Goal: Task Accomplishment & Management: Use online tool/utility

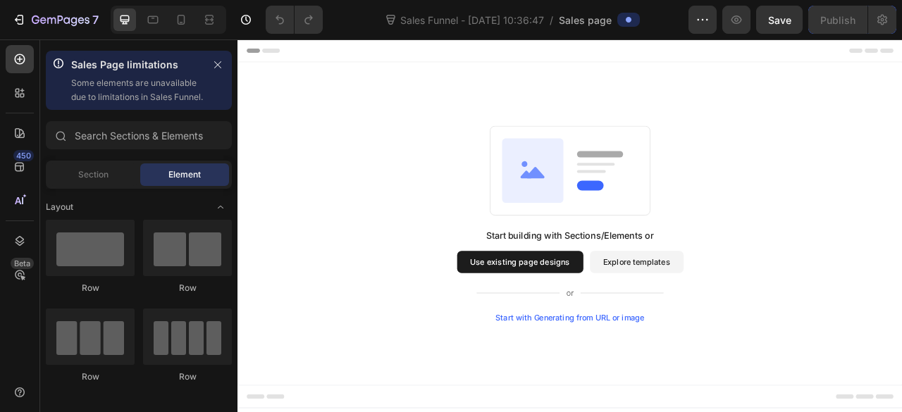
click at [761, 310] on button "Explore templates" at bounding box center [745, 323] width 119 height 28
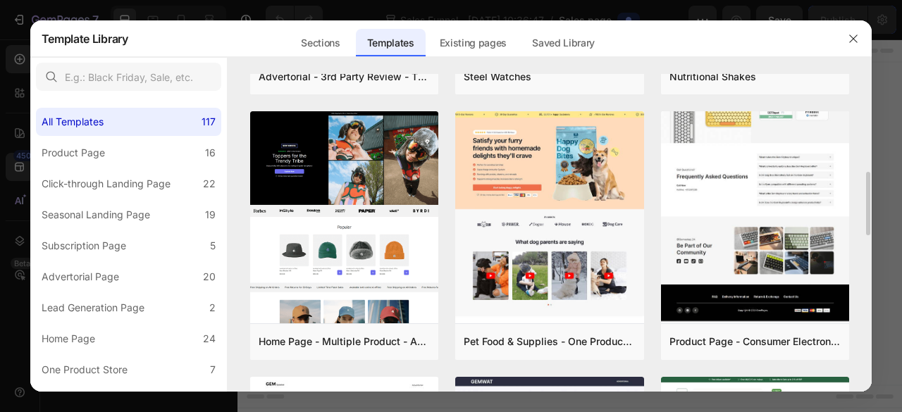
scroll to position [282, 0]
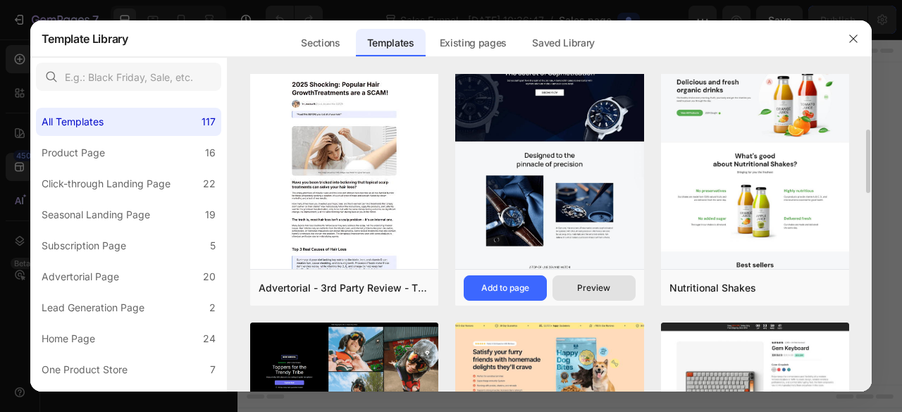
click at [593, 295] on button "Preview" at bounding box center [593, 288] width 83 height 25
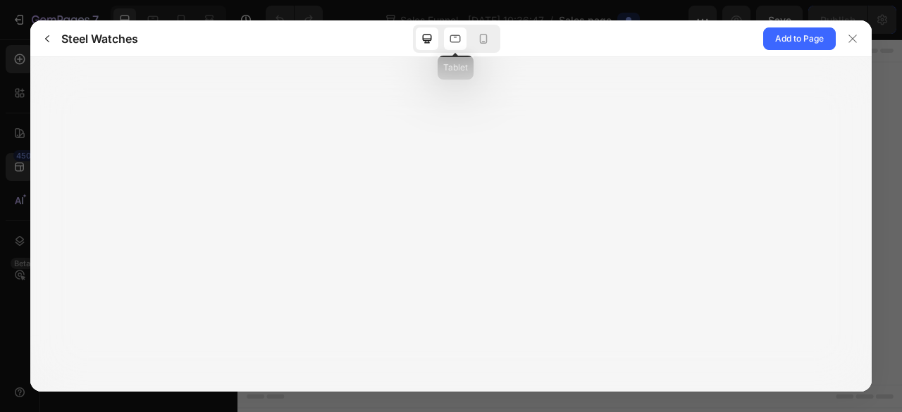
click at [454, 46] on div at bounding box center [455, 38] width 23 height 23
click at [480, 39] on icon at bounding box center [483, 39] width 14 height 14
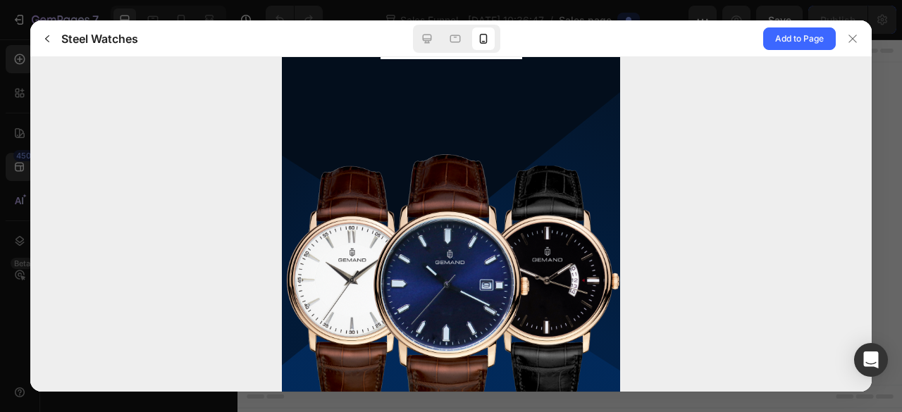
scroll to position [6059, 0]
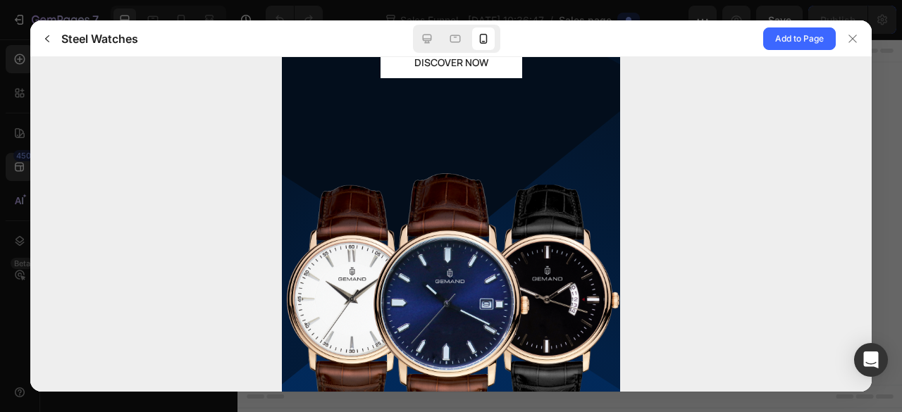
click at [784, 26] on div "Add to Page" at bounding box center [708, 38] width 328 height 36
click at [785, 36] on span "Add to Page" at bounding box center [799, 38] width 49 height 17
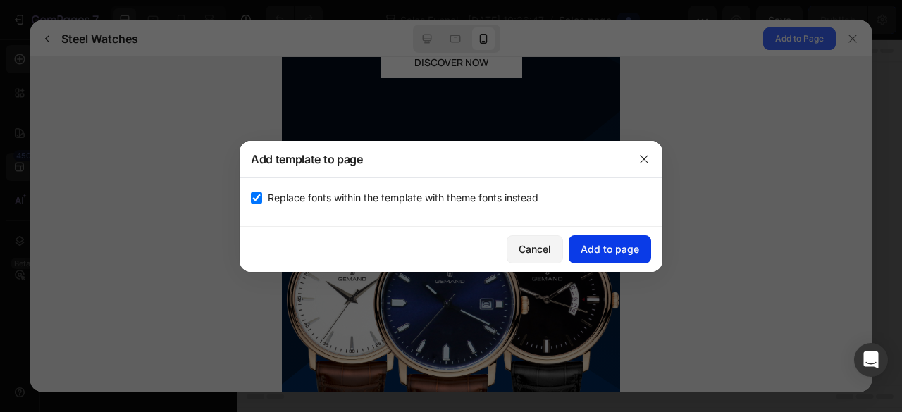
click at [631, 235] on button "Add to page" at bounding box center [610, 249] width 82 height 28
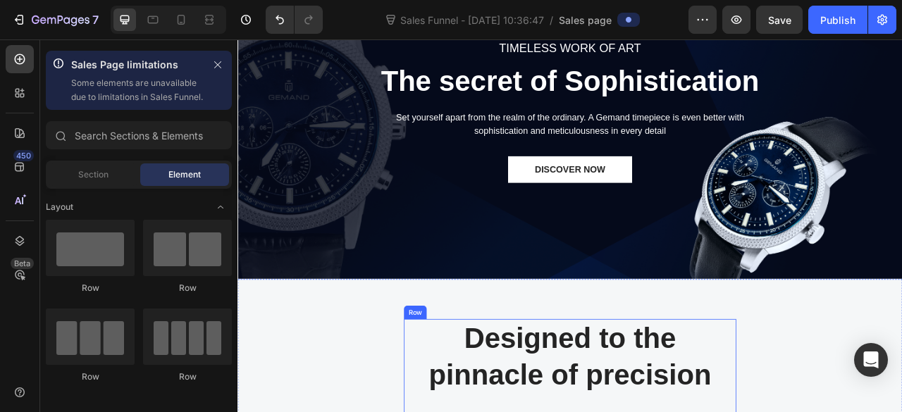
scroll to position [0, 0]
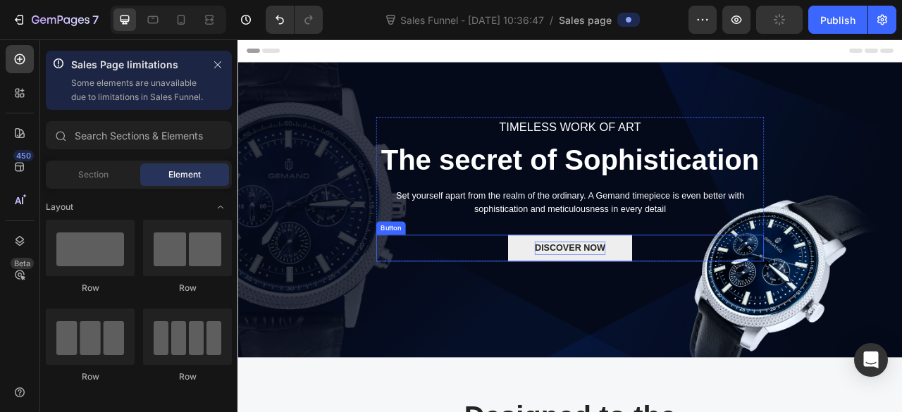
click at [674, 299] on div "DISCOVER NOW" at bounding box center [659, 305] width 89 height 17
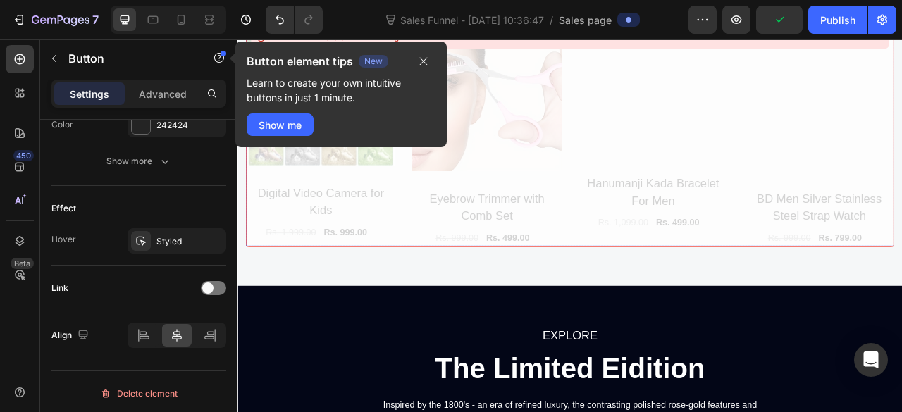
scroll to position [1127, 0]
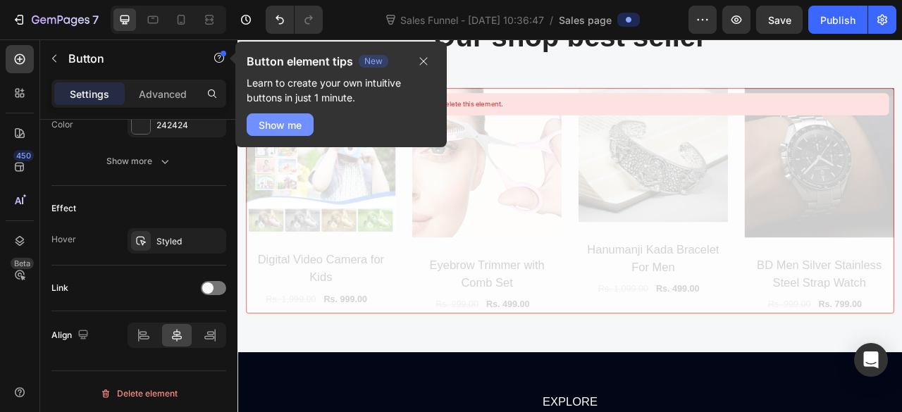
click at [265, 123] on div "Show me" at bounding box center [280, 125] width 43 height 15
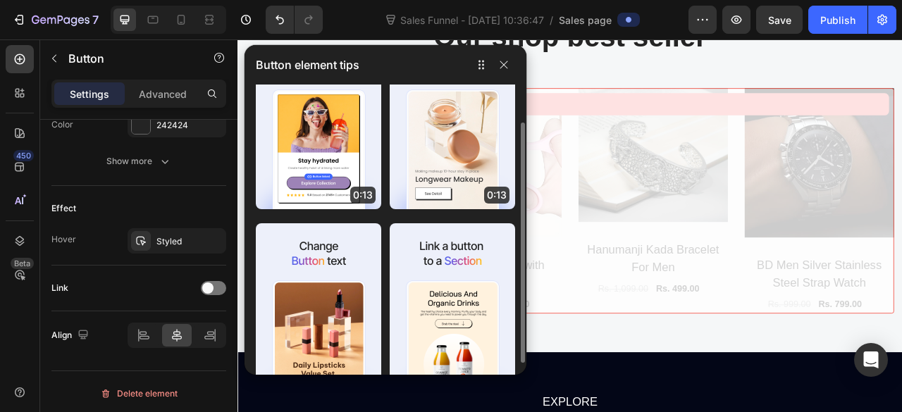
scroll to position [0, 0]
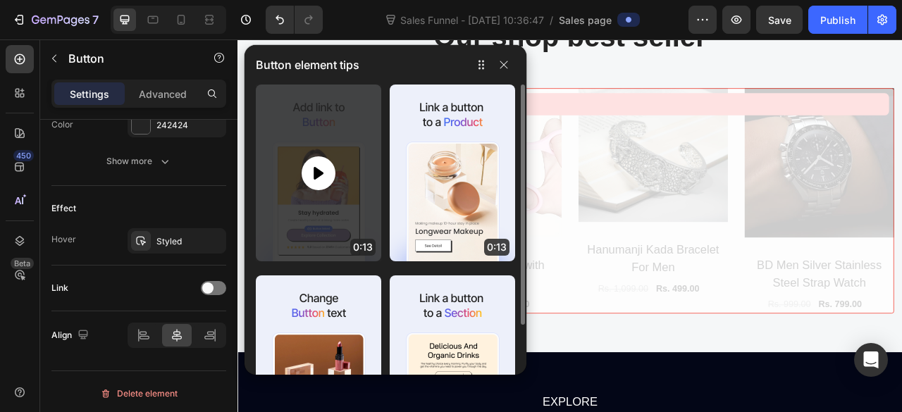
click at [347, 198] on div at bounding box center [318, 173] width 125 height 177
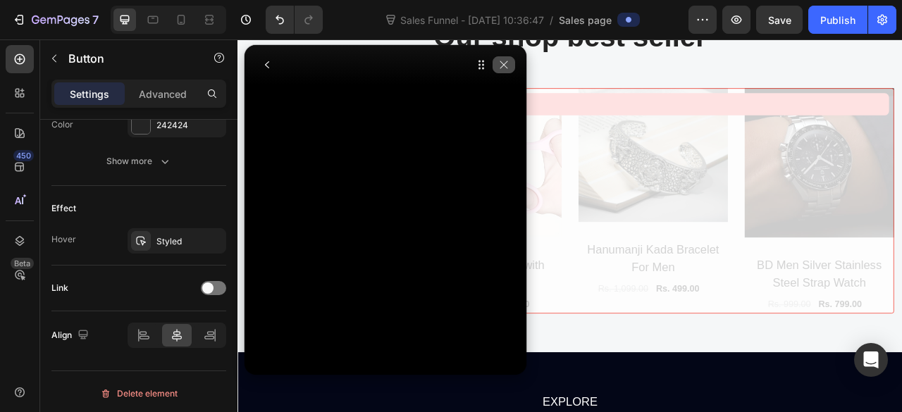
click at [505, 66] on icon "button" at bounding box center [503, 64] width 11 height 11
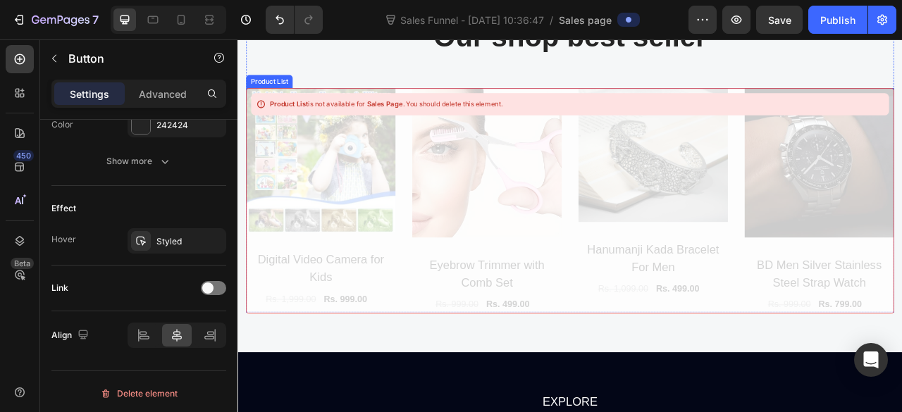
scroll to position [1057, 0]
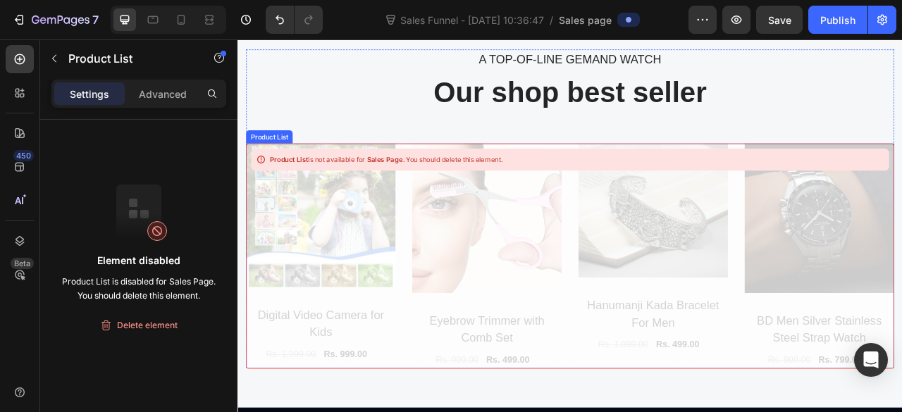
click at [438, 187] on span "Sales Page" at bounding box center [425, 192] width 46 height 11
click at [282, 167] on div "Product List" at bounding box center [312, 158] width 129 height 23
click at [282, 164] on div "Product List" at bounding box center [293, 158] width 82 height 17
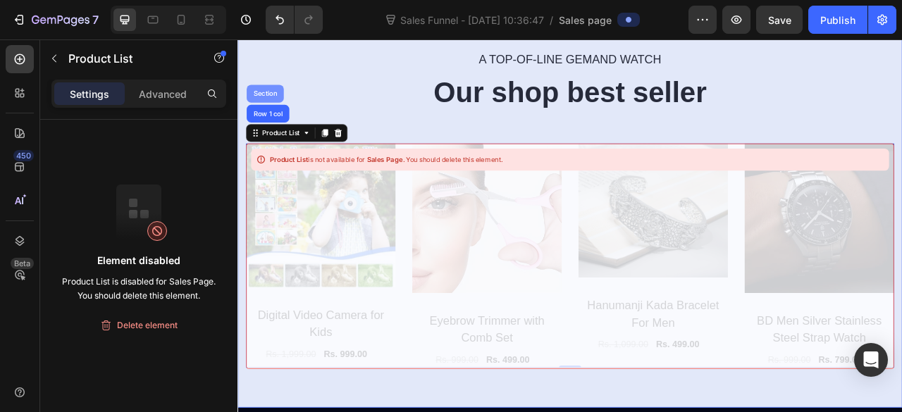
click at [277, 108] on div "Section" at bounding box center [272, 108] width 36 height 8
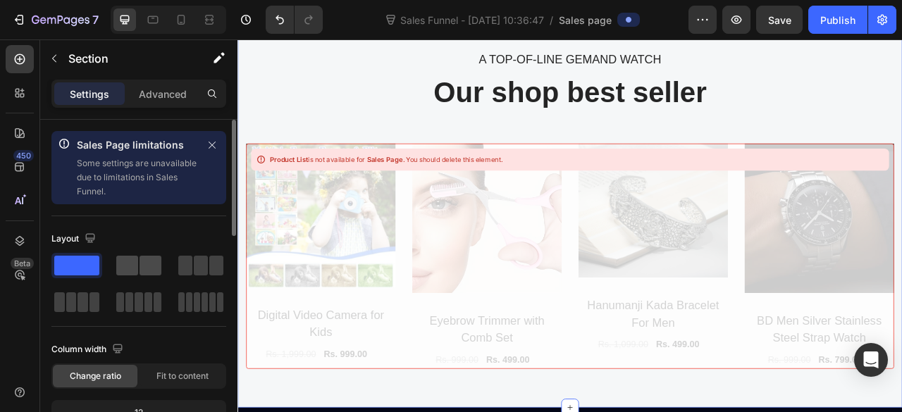
click at [160, 265] on span at bounding box center [151, 266] width 22 height 20
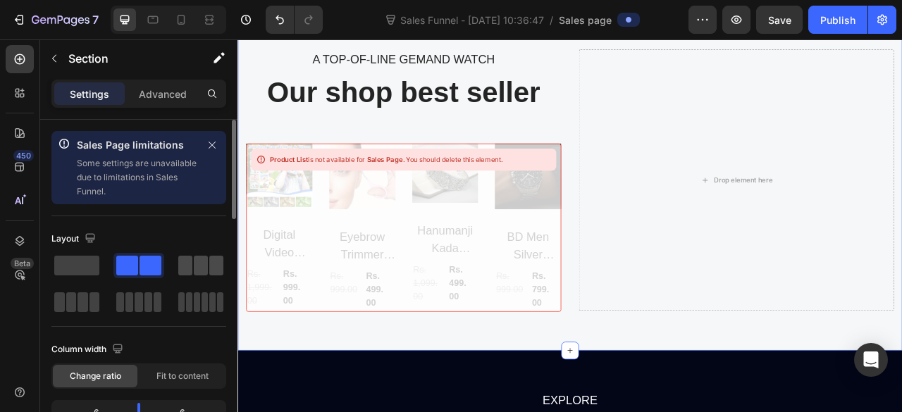
click at [210, 264] on span at bounding box center [216, 266] width 14 height 20
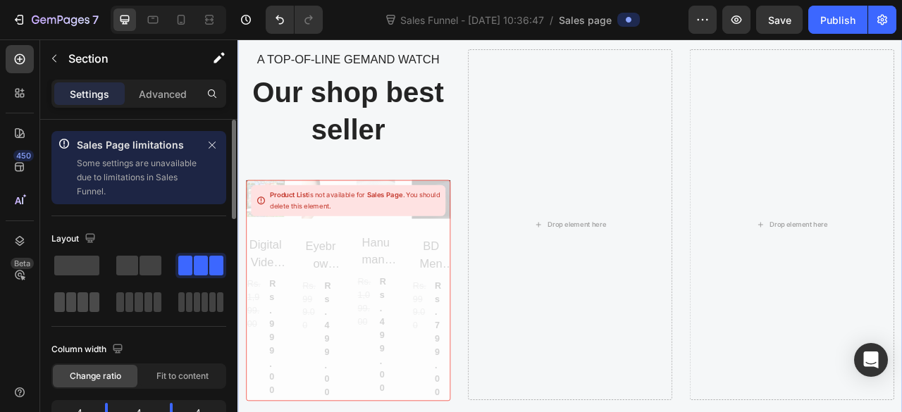
click at [65, 307] on div at bounding box center [76, 302] width 45 height 20
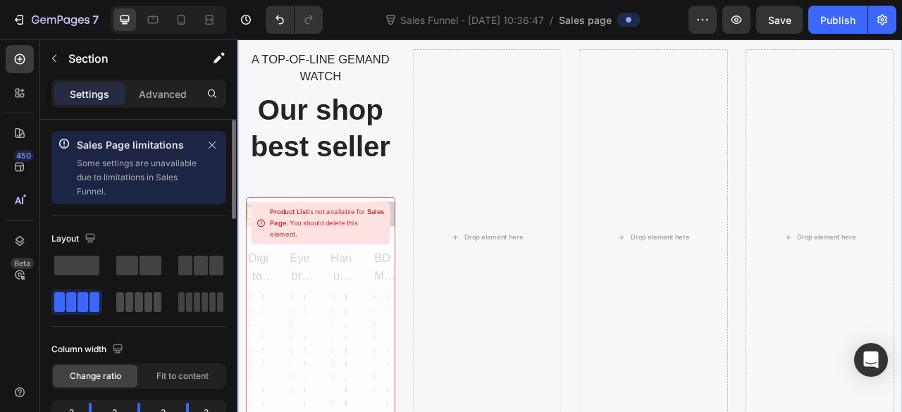
click at [139, 297] on span at bounding box center [139, 302] width 8 height 20
click at [180, 295] on span at bounding box center [181, 302] width 6 height 20
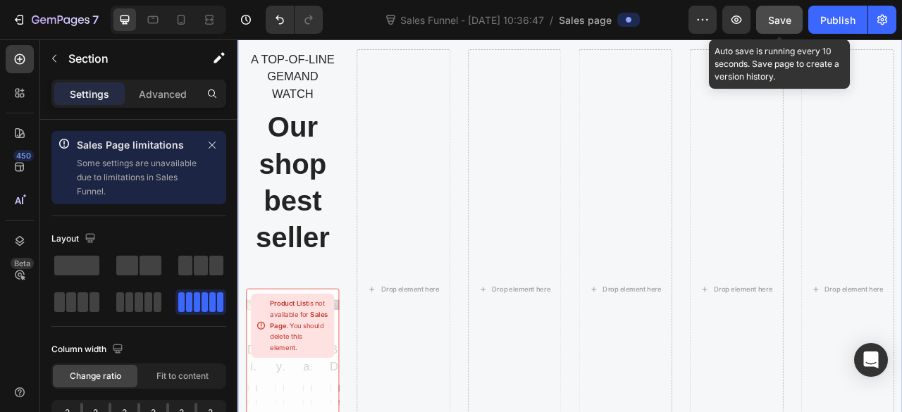
click at [767, 18] on button "Save" at bounding box center [779, 20] width 47 height 28
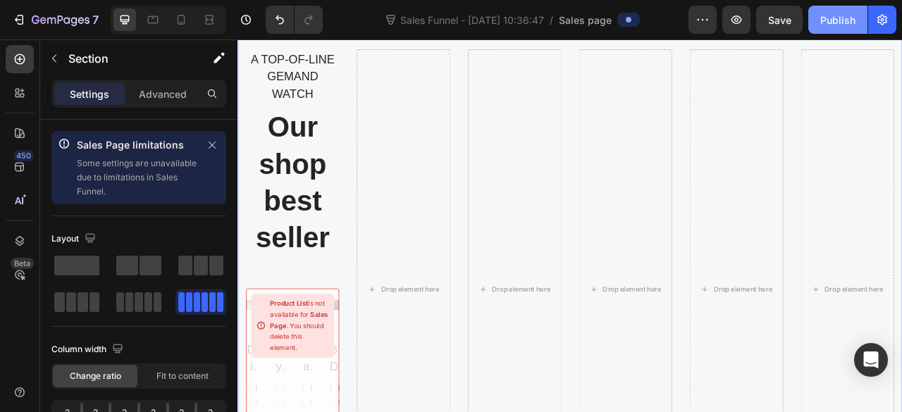
click at [853, 16] on div "Publish" at bounding box center [837, 20] width 35 height 15
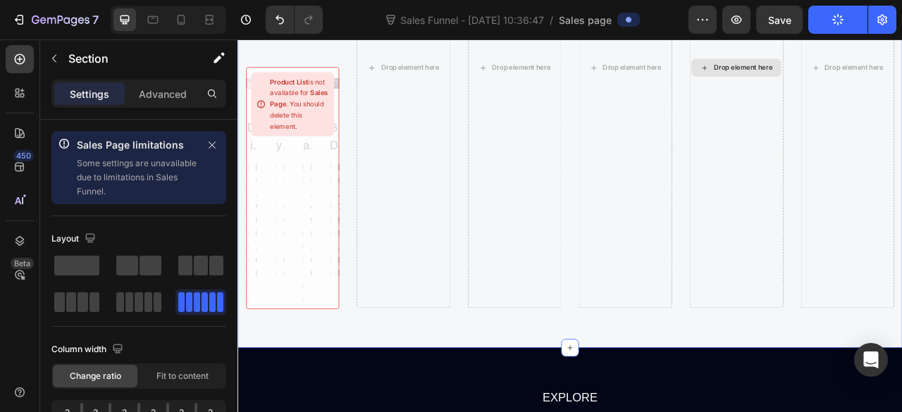
scroll to position [1198, 0]
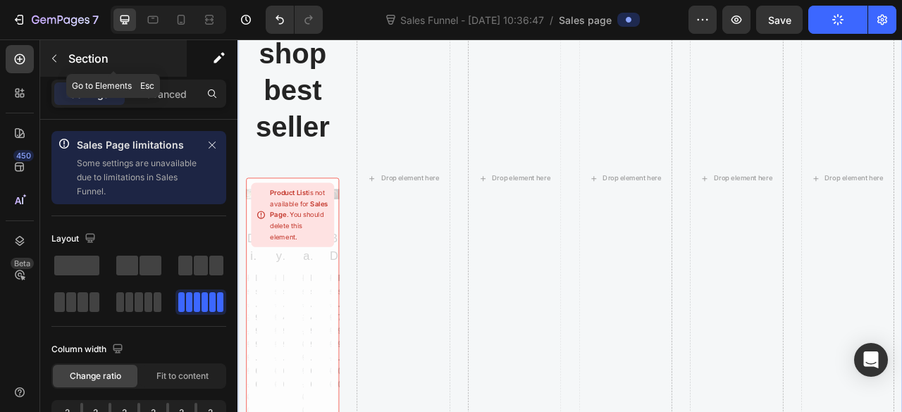
click at [56, 57] on icon "button" at bounding box center [54, 58] width 11 height 11
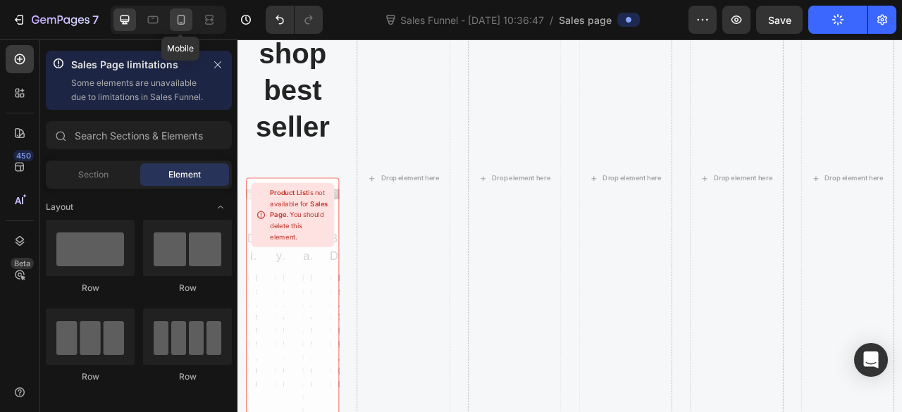
click at [183, 25] on icon at bounding box center [181, 20] width 14 height 14
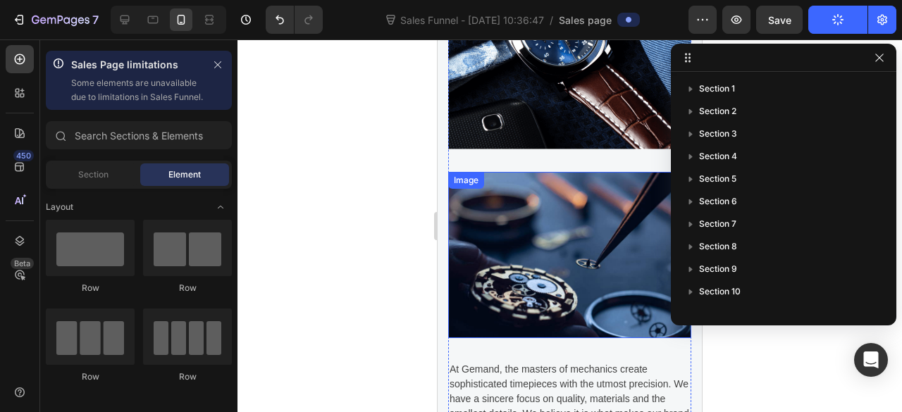
scroll to position [674, 0]
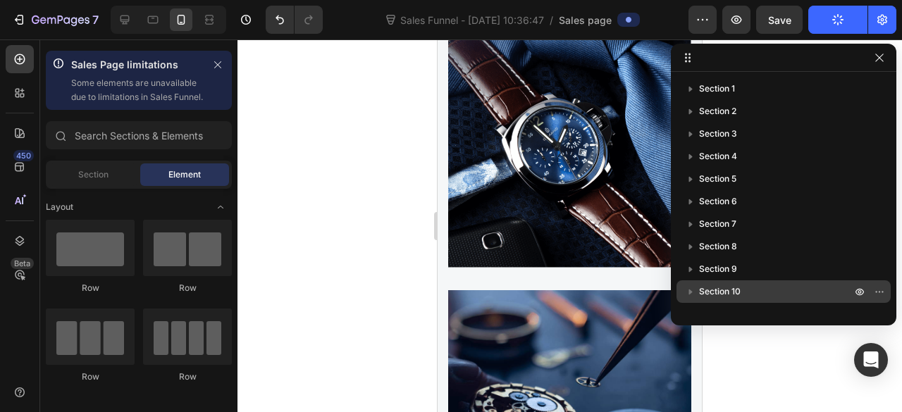
click at [731, 295] on span "Section 10" at bounding box center [720, 292] width 42 height 14
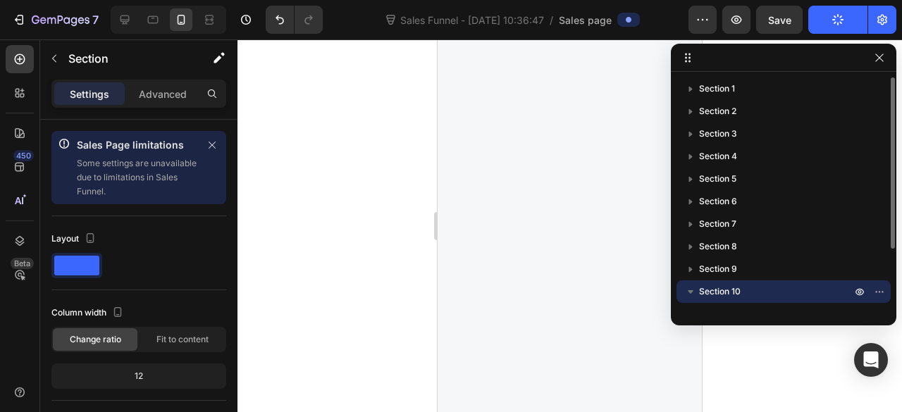
scroll to position [5010, 0]
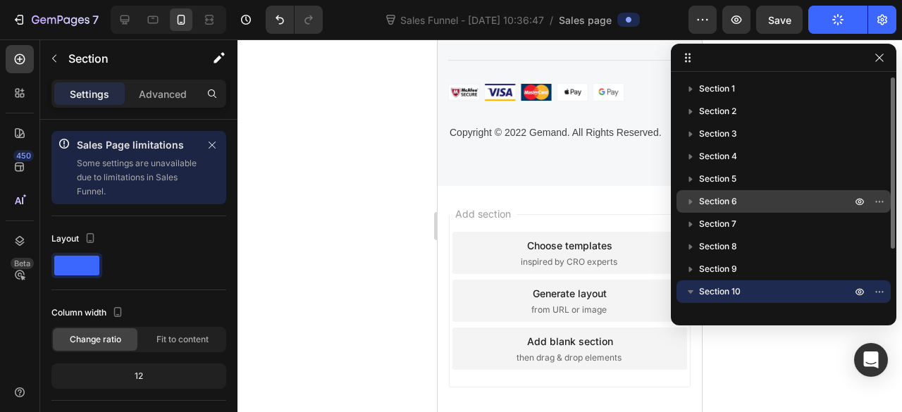
click at [706, 205] on span "Section 6" at bounding box center [718, 201] width 38 height 14
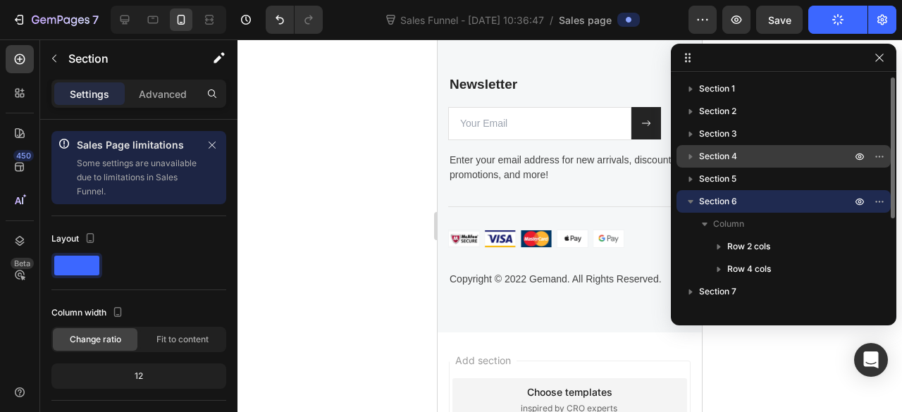
scroll to position [585, 0]
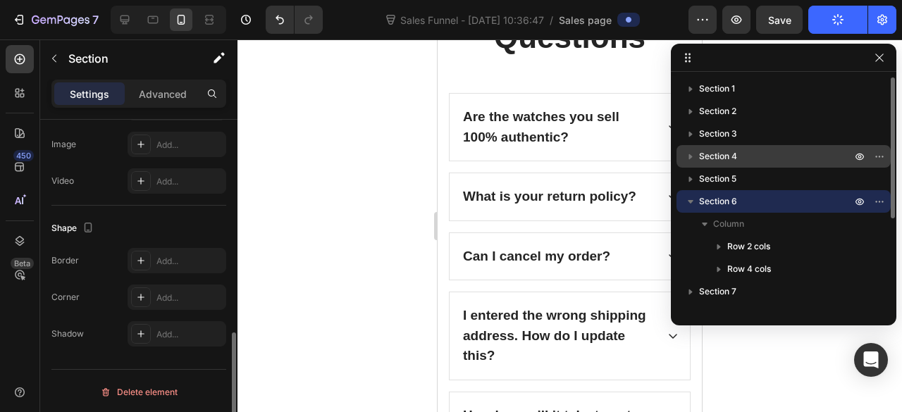
click at [709, 152] on span "Section 4" at bounding box center [718, 156] width 38 height 14
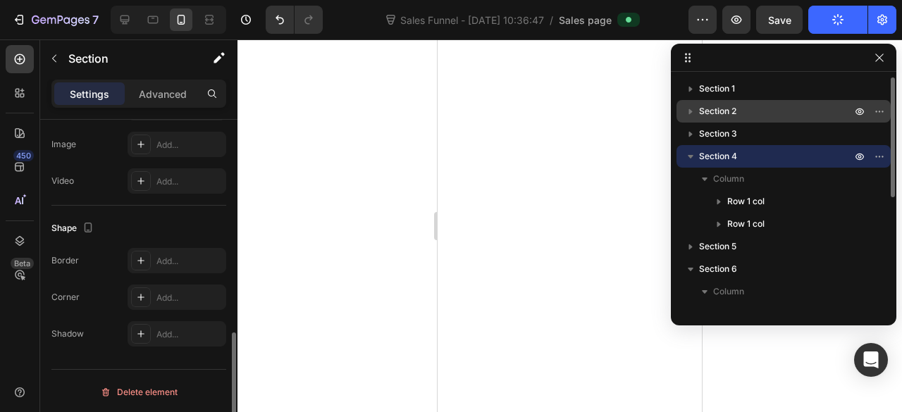
click at [710, 119] on div "Section 2" at bounding box center [783, 111] width 203 height 23
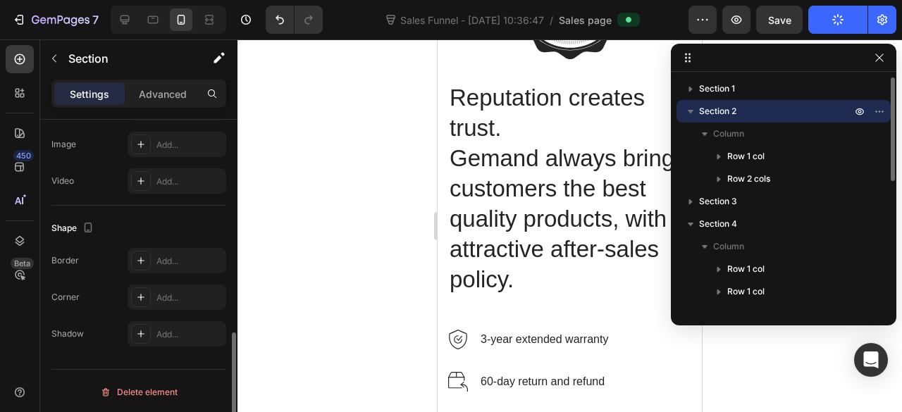
scroll to position [2948, 0]
